Goal: Information Seeking & Learning: Learn about a topic

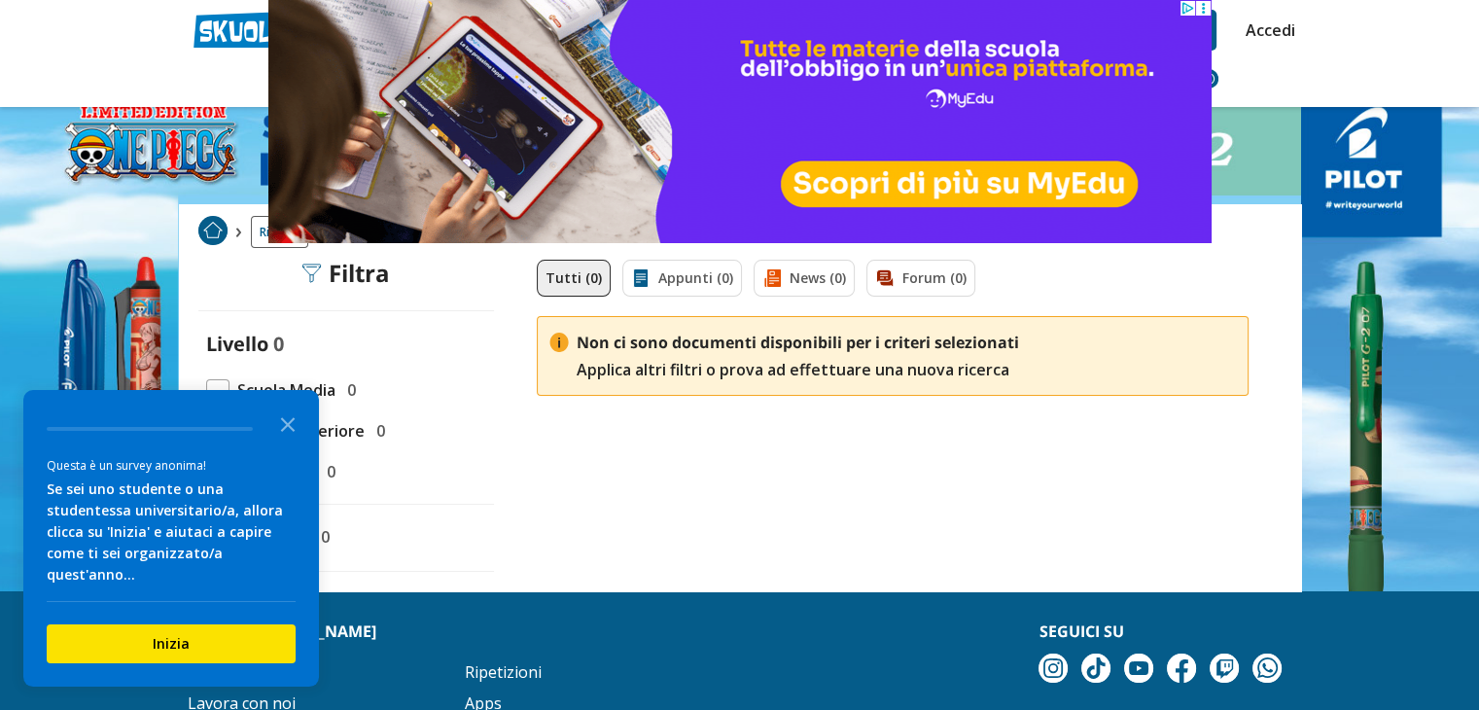
click at [695, 462] on div "Tutti (0) Appunti (0) News (0) Forum (0) Non ci sono documenti disponibili per …" at bounding box center [892, 426] width 751 height 332
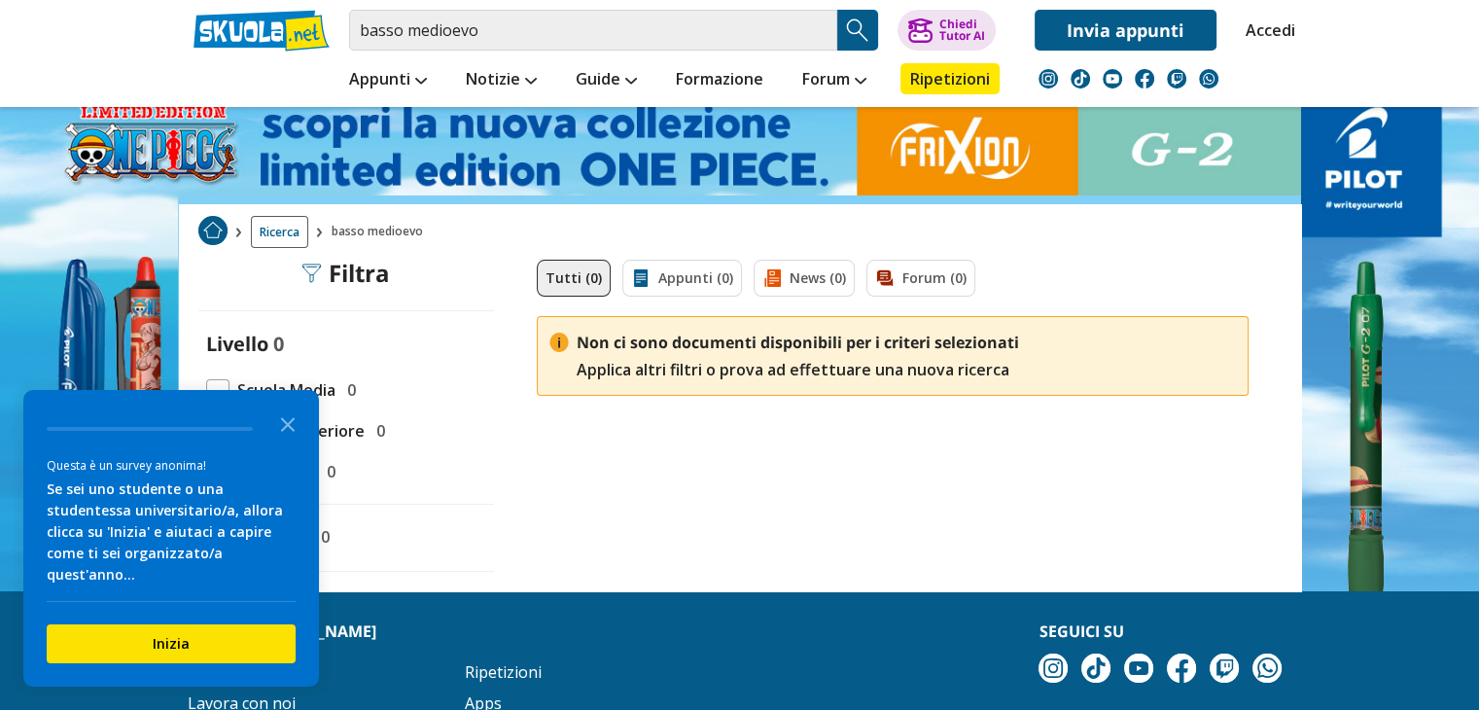
click at [321, 390] on span "Scuola Media" at bounding box center [282, 389] width 106 height 25
click at [404, 23] on input "basso medioevo" at bounding box center [593, 30] width 488 height 41
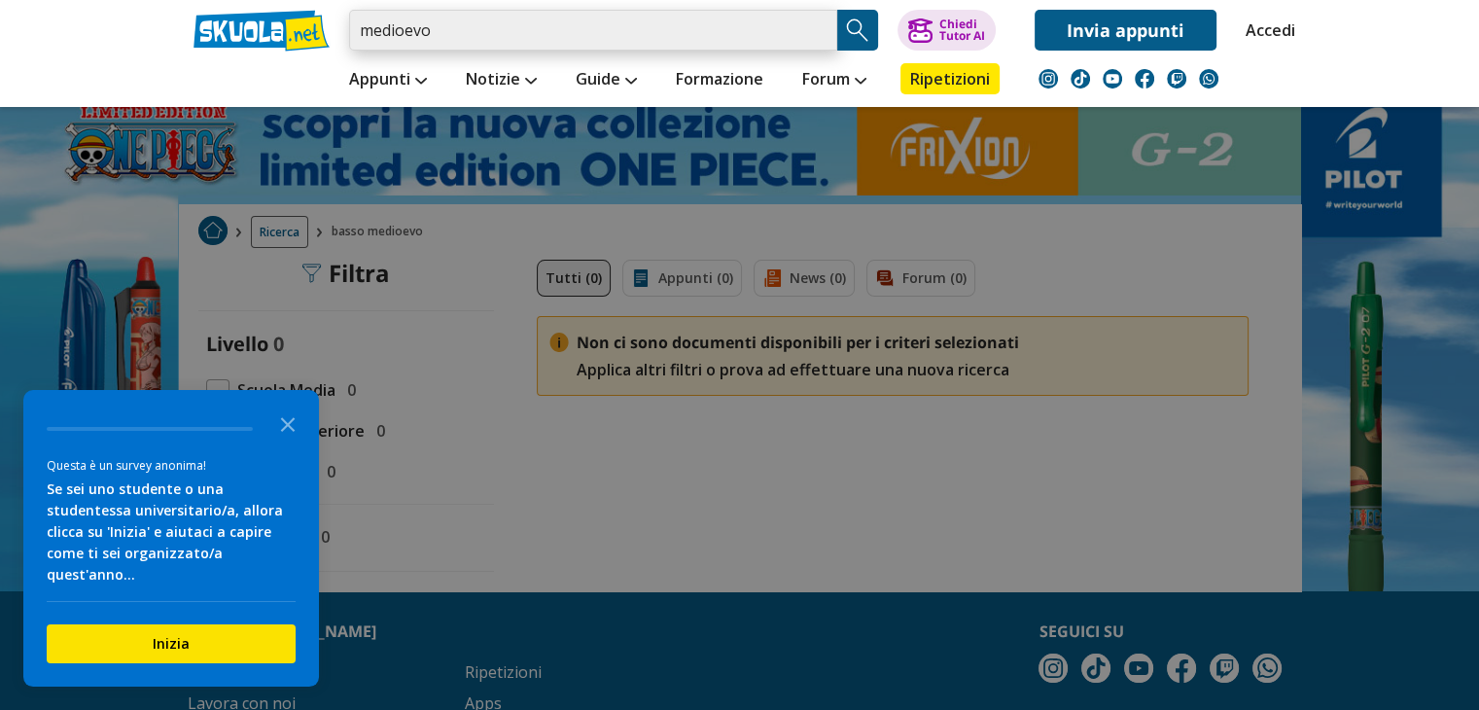
type input "medioevo"
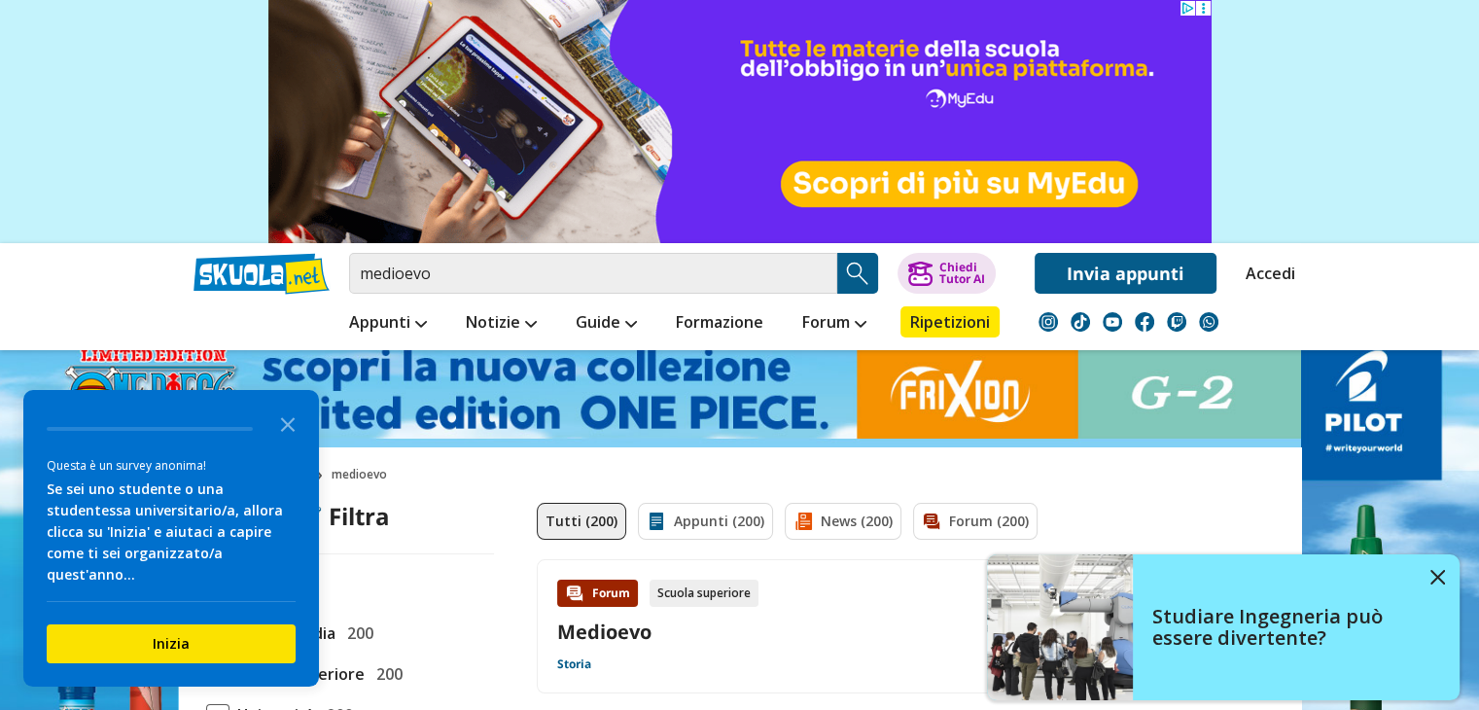
click at [599, 625] on link "Medioevo" at bounding box center [604, 631] width 94 height 26
